Goal: Navigation & Orientation: Find specific page/section

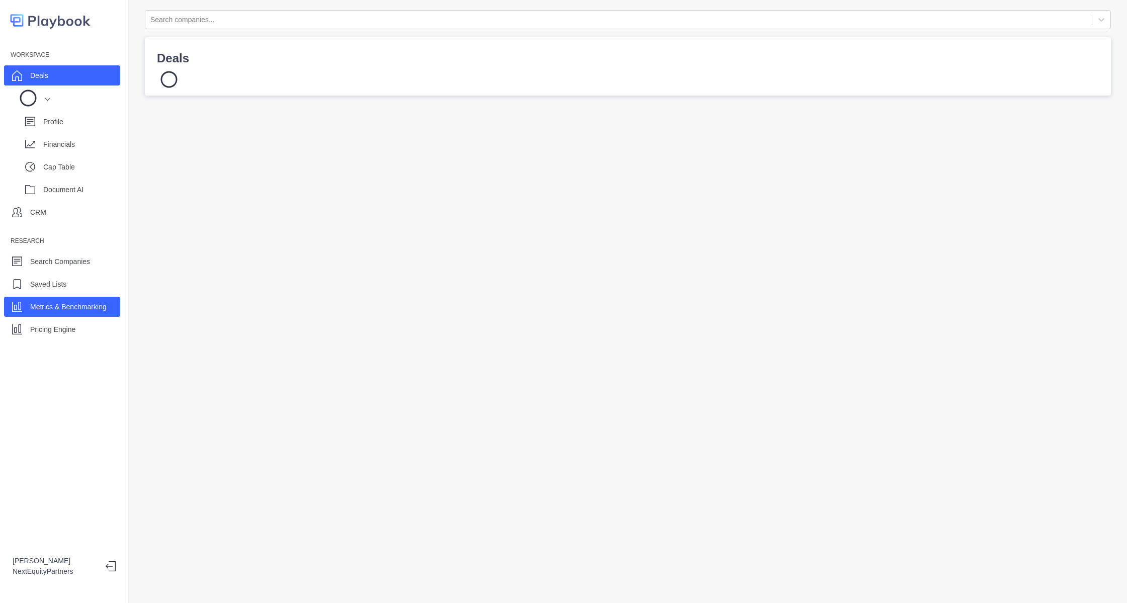
click at [77, 308] on p "Metrics & Benchmarking" at bounding box center [68, 307] width 76 height 11
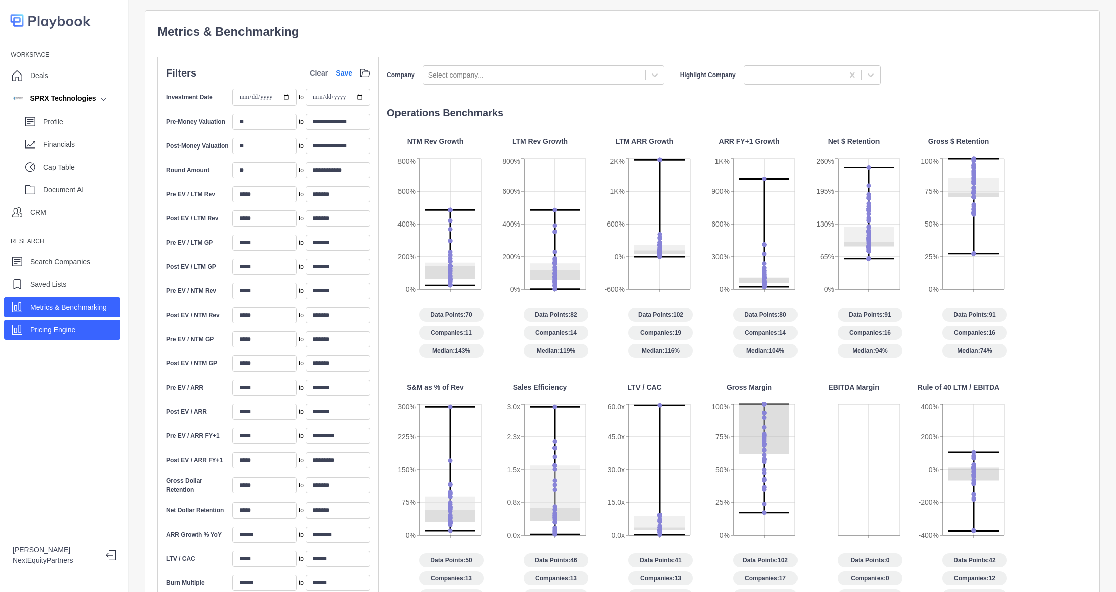
click at [24, 331] on div "Pricing Engine" at bounding box center [62, 329] width 116 height 20
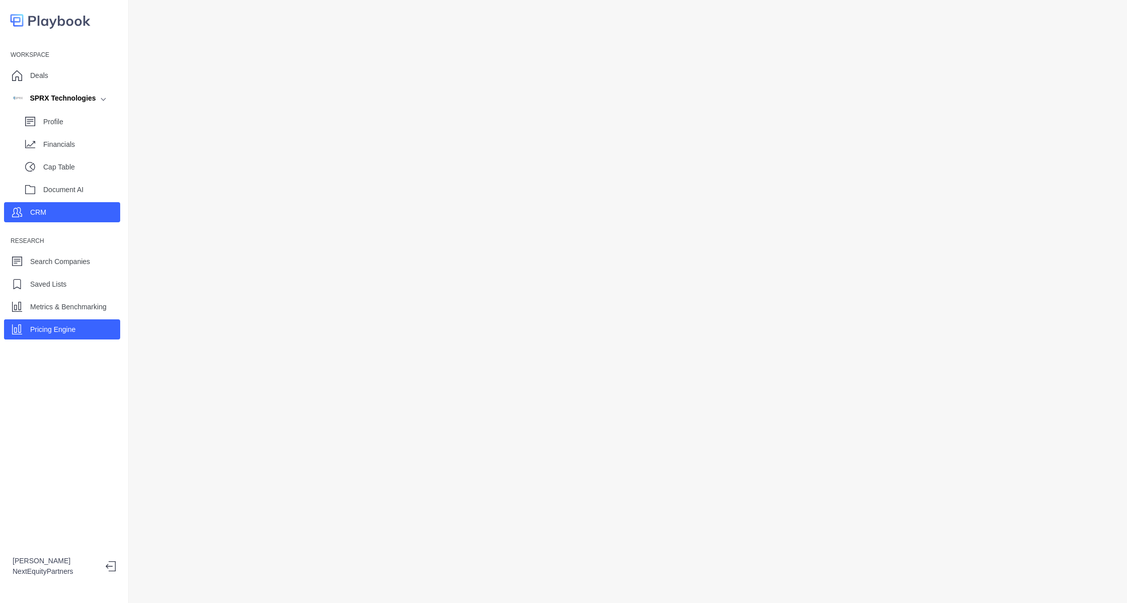
click at [65, 220] on div "CRM" at bounding box center [62, 212] width 116 height 20
click at [60, 330] on p "Pricing Engine" at bounding box center [52, 329] width 45 height 11
click at [52, 451] on div "Workspace Deals SPRX Technologies Profile Financials Cap Table Document AI CRM …" at bounding box center [64, 301] width 129 height 603
click at [43, 205] on div "CRM" at bounding box center [38, 212] width 16 height 15
